Goal: Task Accomplishment & Management: Use online tool/utility

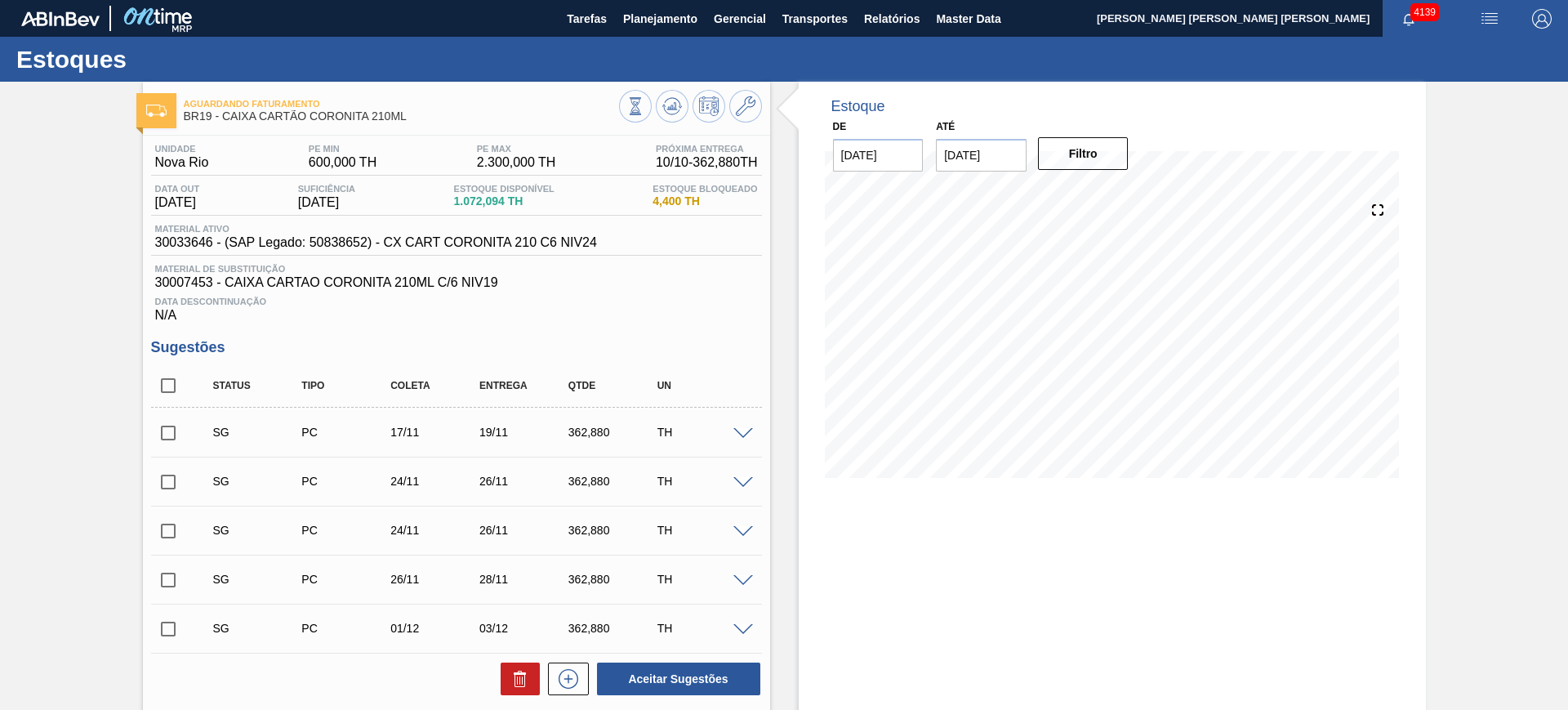
click at [172, 389] on input "checkbox" at bounding box center [168, 386] width 34 height 34
checkbox input "true"
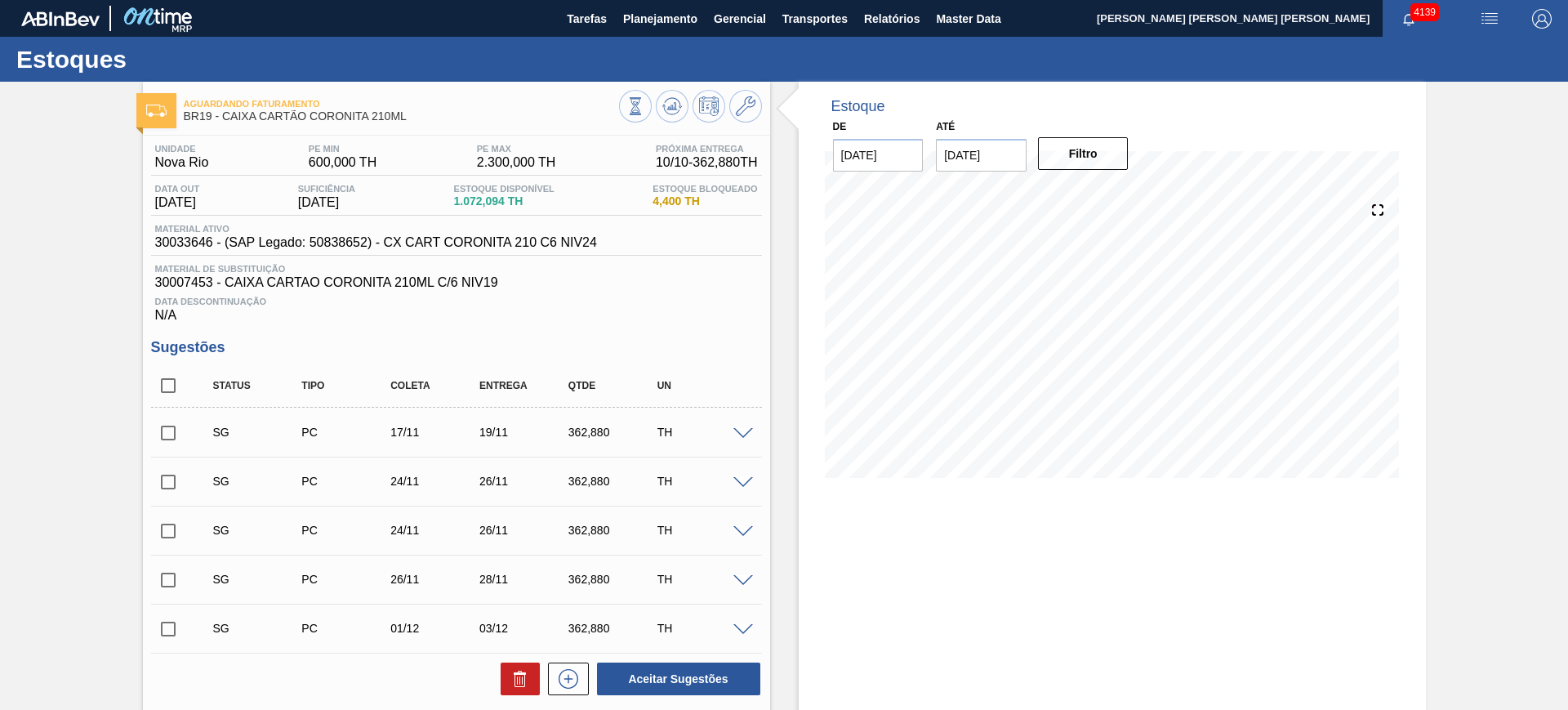
checkbox input "true"
click at [171, 483] on input "checkbox" at bounding box center [168, 482] width 34 height 34
checkbox input "true"
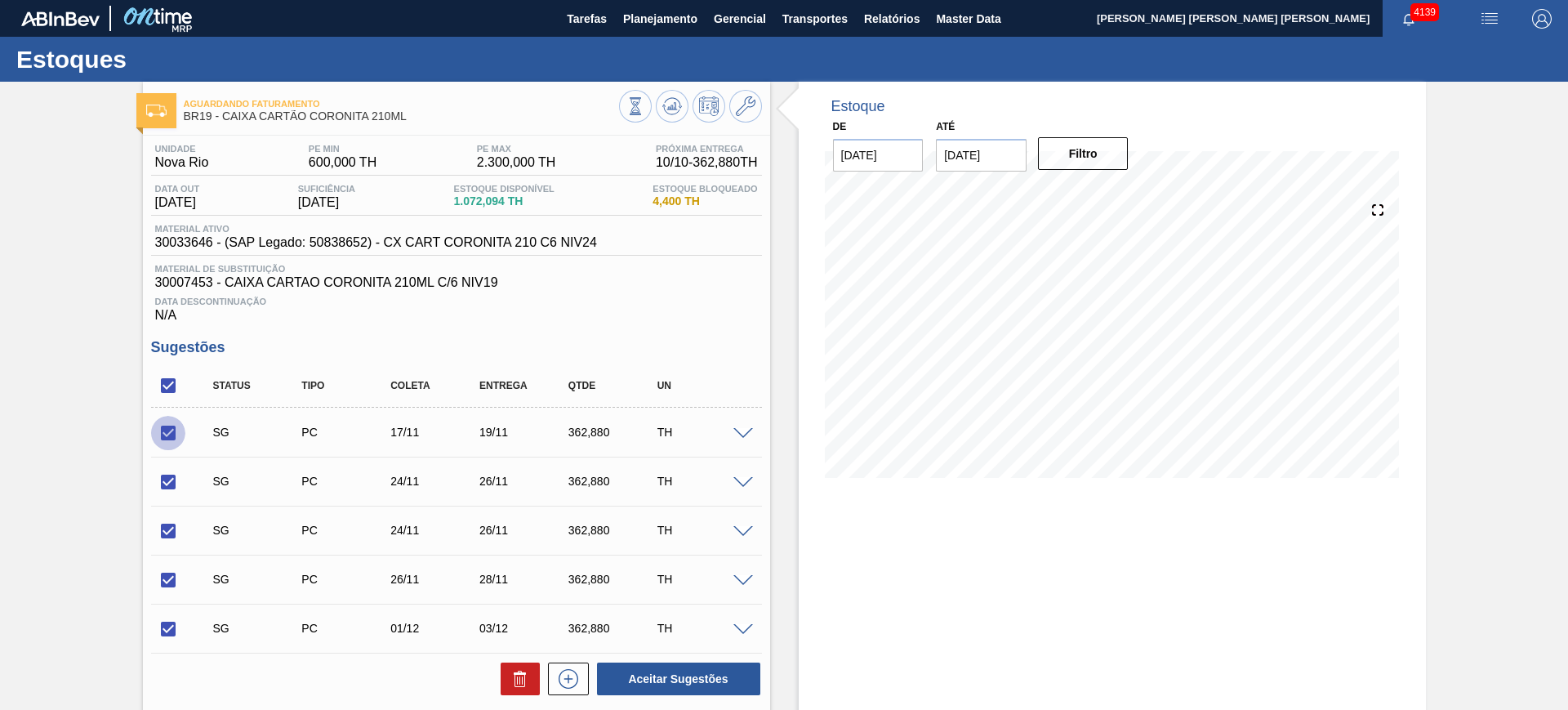
click at [161, 430] on input "checkbox" at bounding box center [168, 433] width 34 height 34
checkbox input "false"
click at [718, 677] on button "Aceitar Sugestões" at bounding box center [678, 678] width 163 height 32
checkbox input "false"
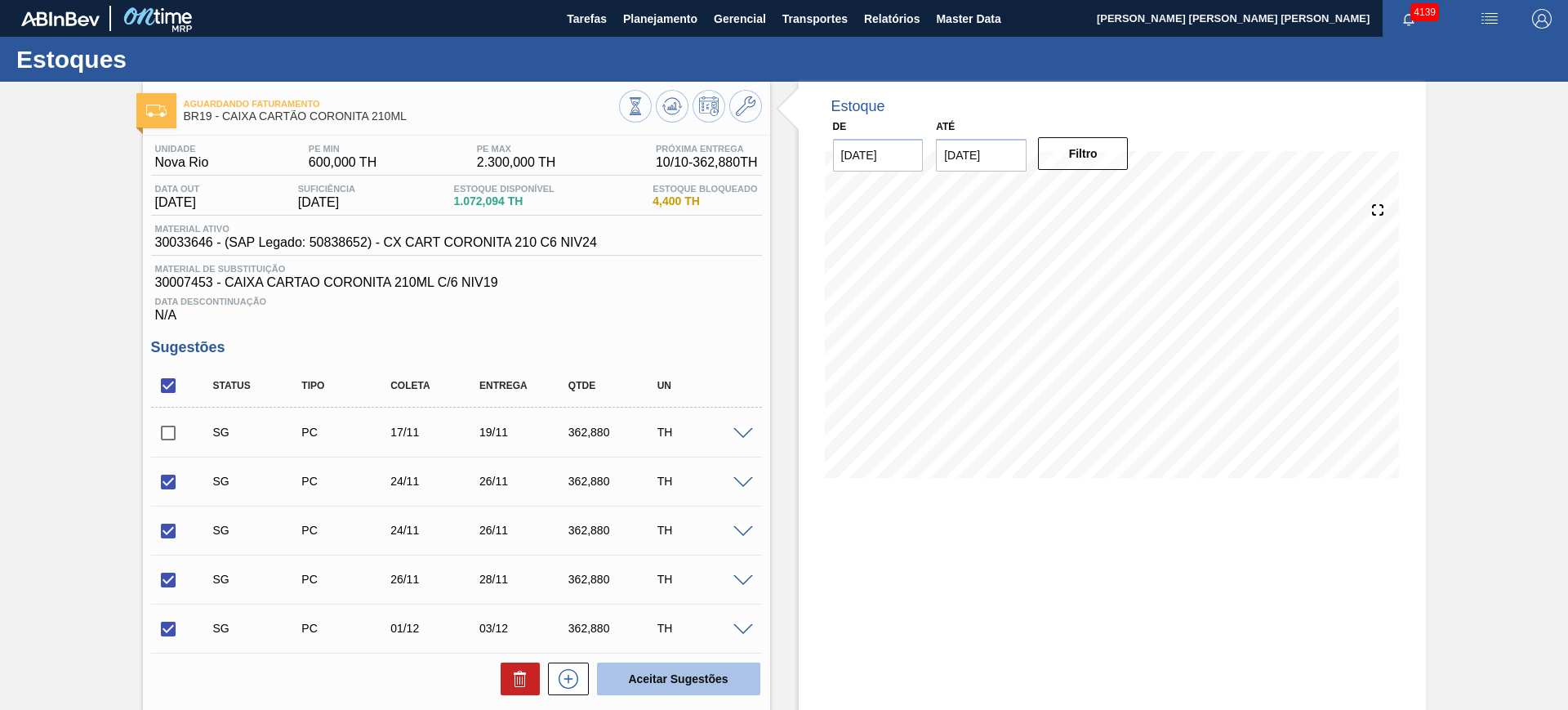
checkbox input "false"
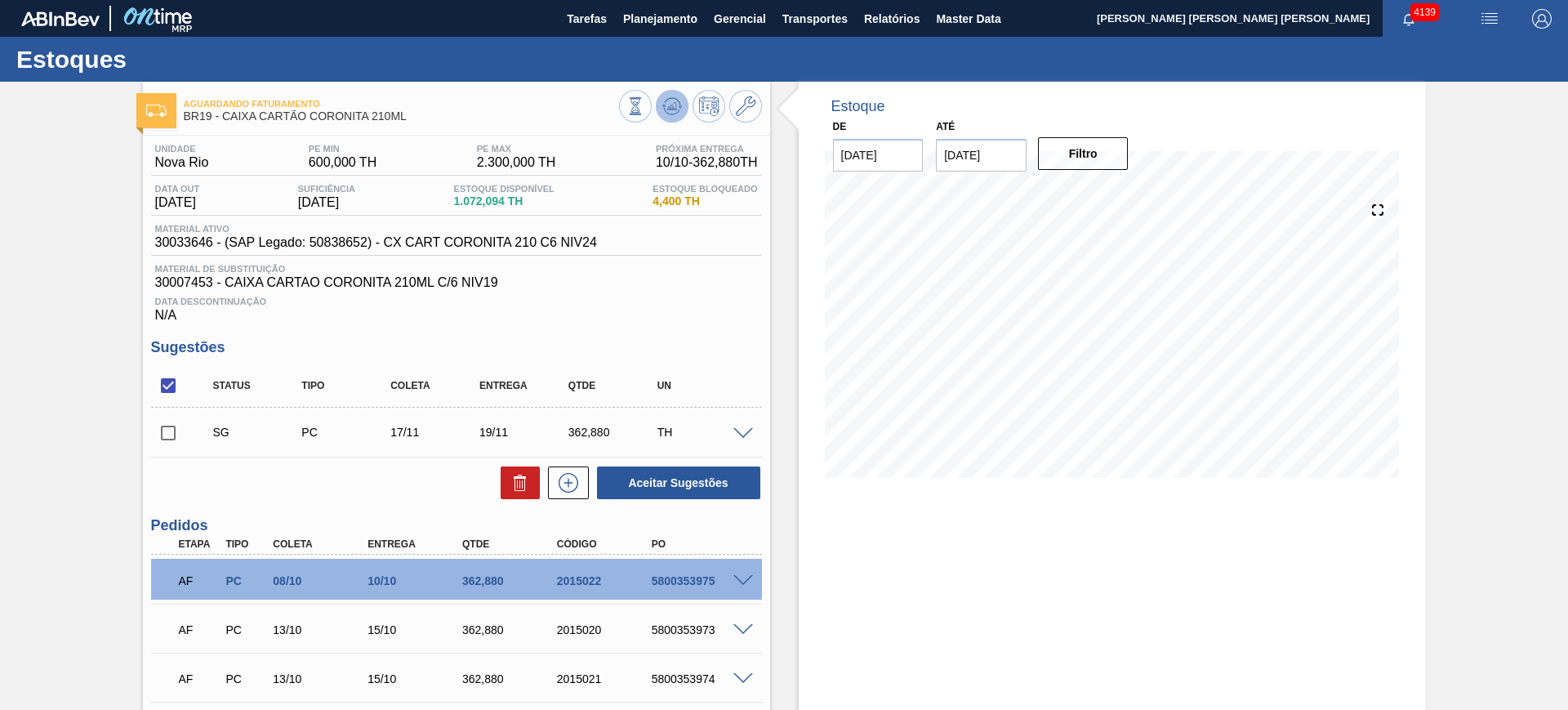
click at [667, 106] on icon at bounding box center [672, 106] width 19 height 19
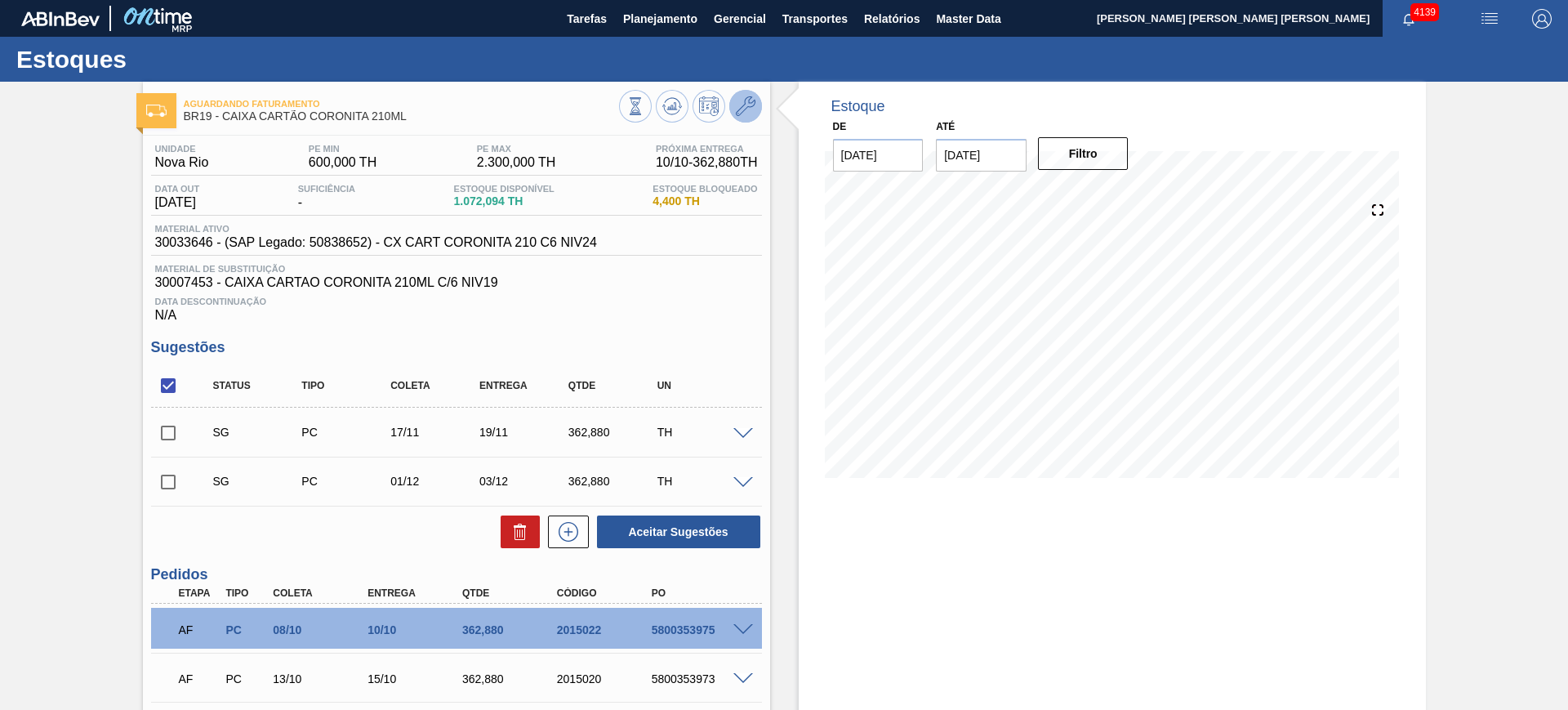
click at [749, 104] on icon at bounding box center [745, 106] width 19 height 19
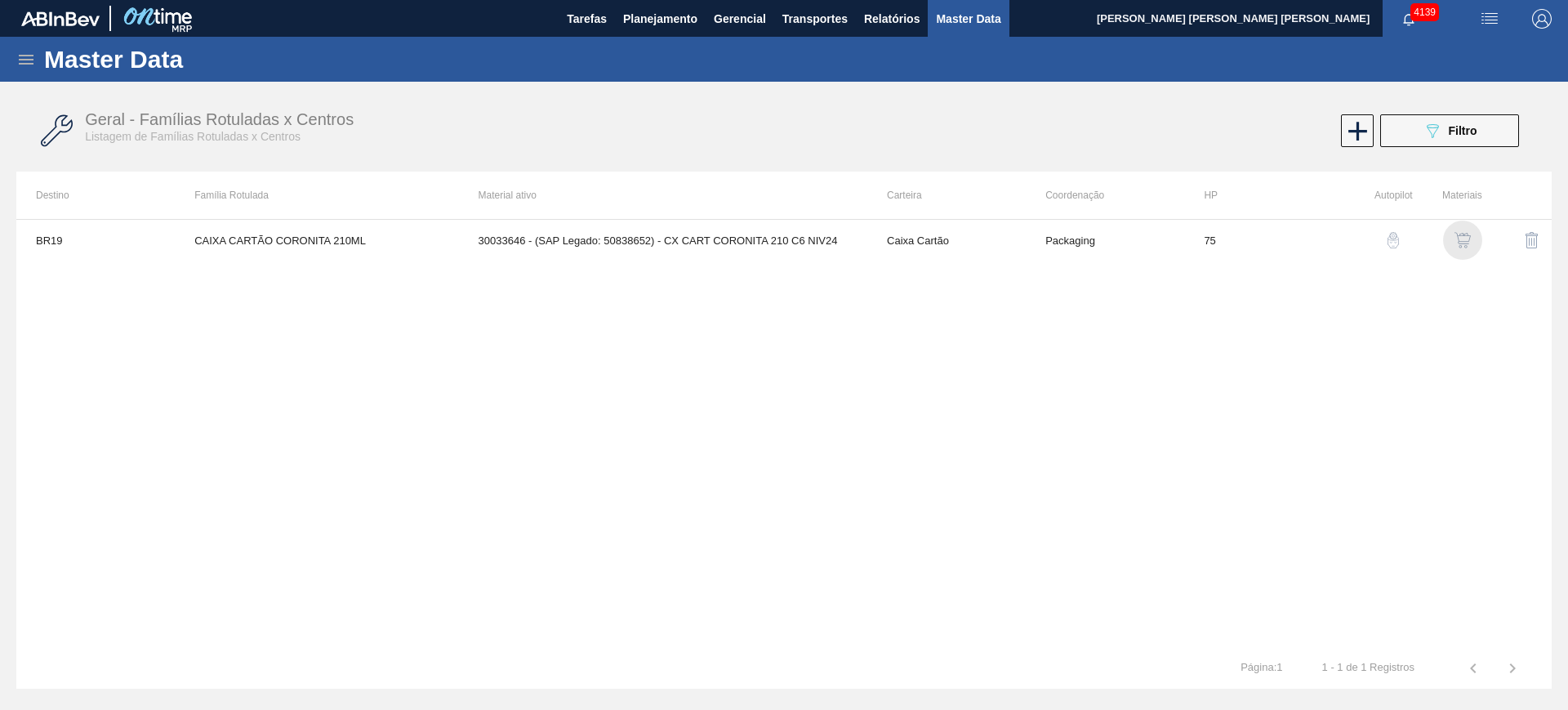
click at [1467, 237] on img "button" at bounding box center [1463, 240] width 17 height 17
